Goal: Find specific page/section

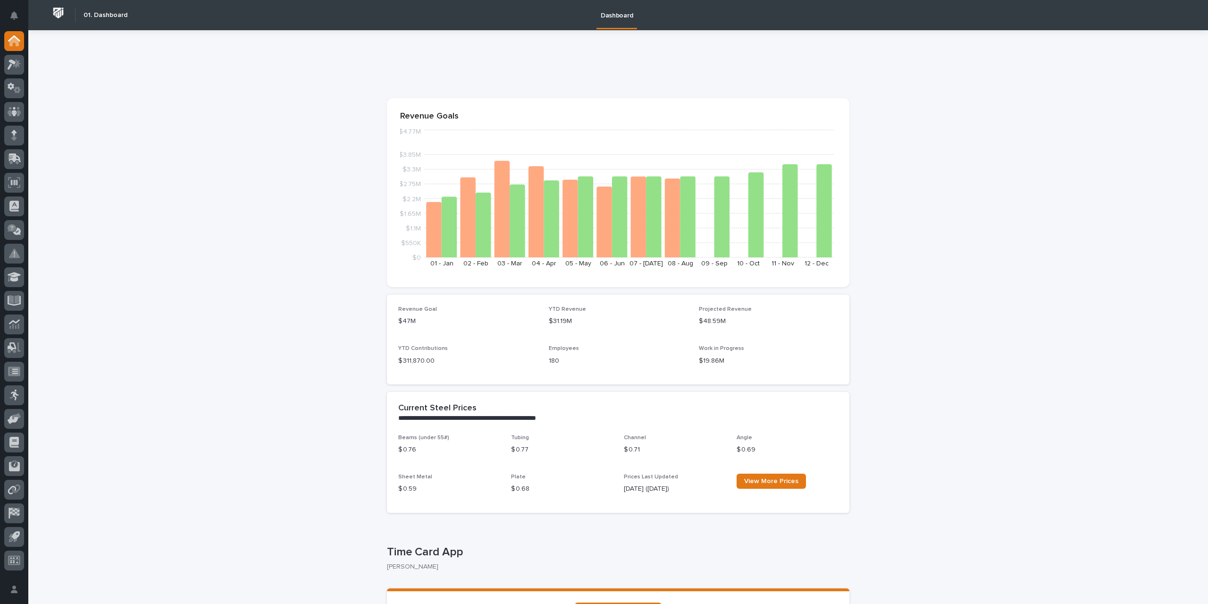
scroll to position [142, 0]
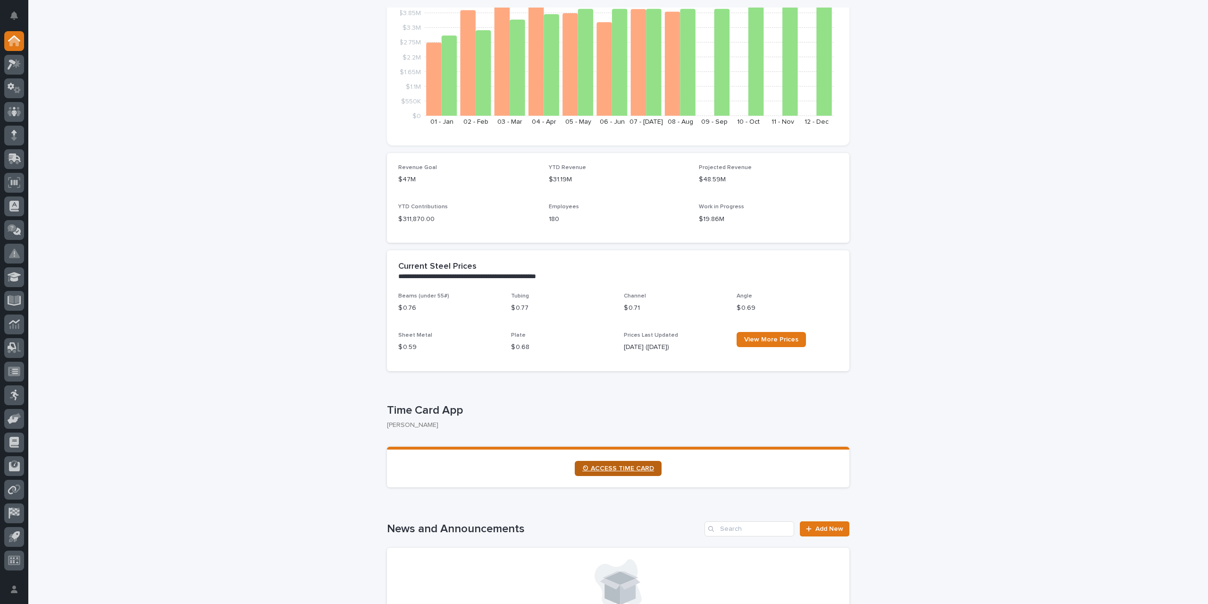
click at [639, 473] on link "⏲ ACCESS TIME CARD" at bounding box center [618, 468] width 87 height 15
